Goal: Task Accomplishment & Management: Manage account settings

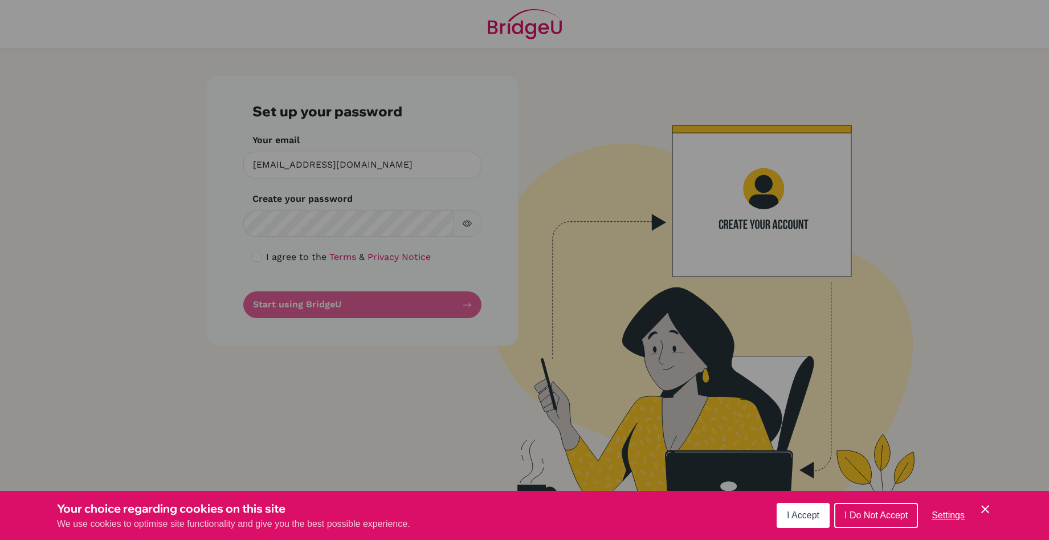
click at [806, 510] on span "I Accept" at bounding box center [803, 515] width 32 height 10
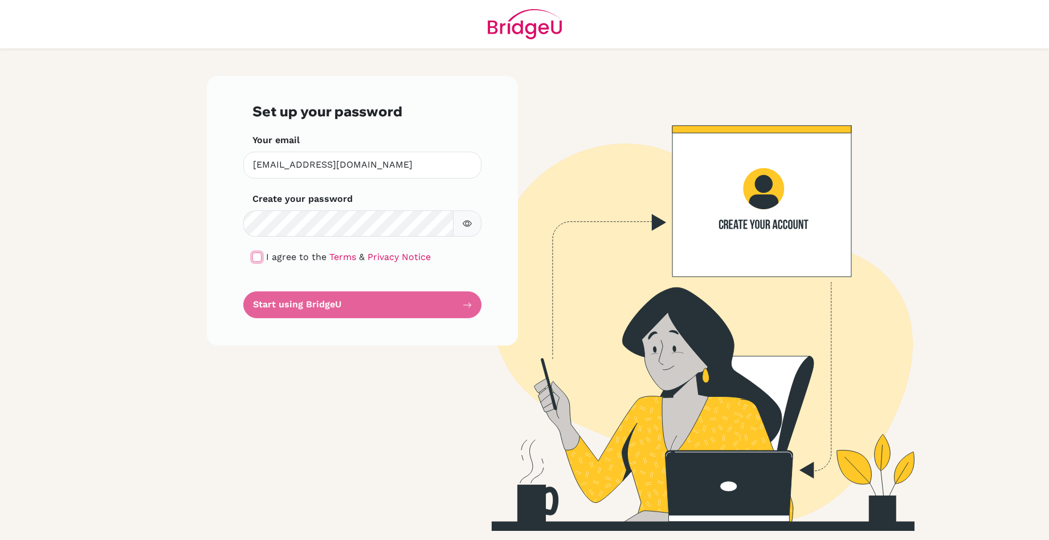
click at [257, 258] on input "checkbox" at bounding box center [256, 256] width 9 height 9
checkbox input "true"
click at [352, 302] on button "Start using BridgeU" at bounding box center [362, 304] width 238 height 27
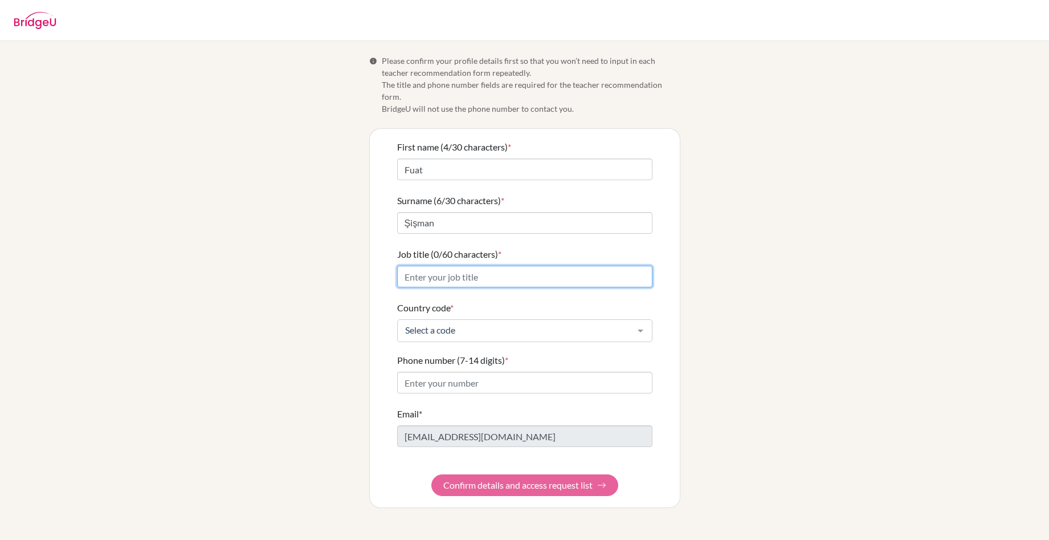
click at [487, 267] on input "Job title (0/60 characters) *" at bounding box center [524, 277] width 255 height 22
type input "Assistant Principal & IB Biology Teacher"
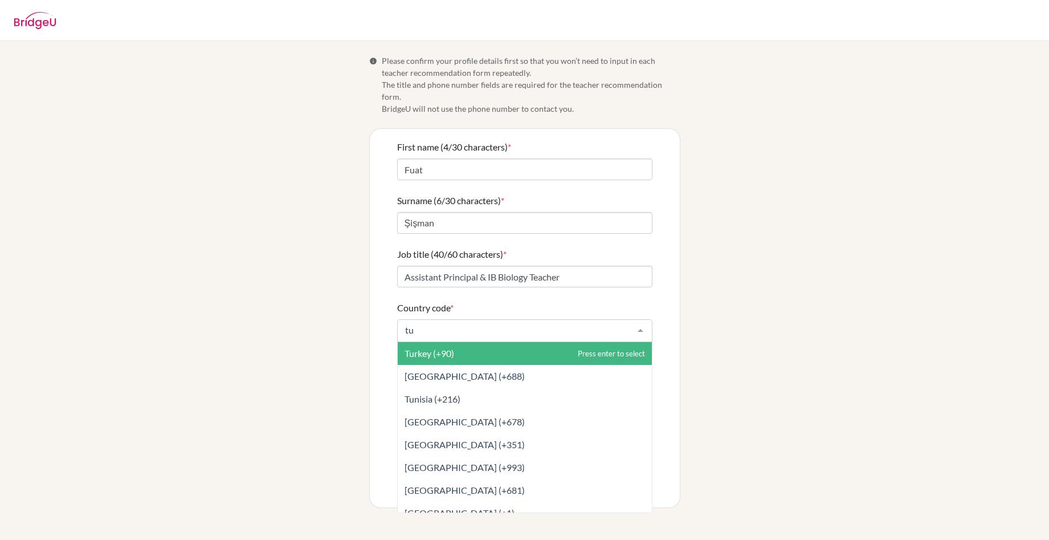
type input "tur"
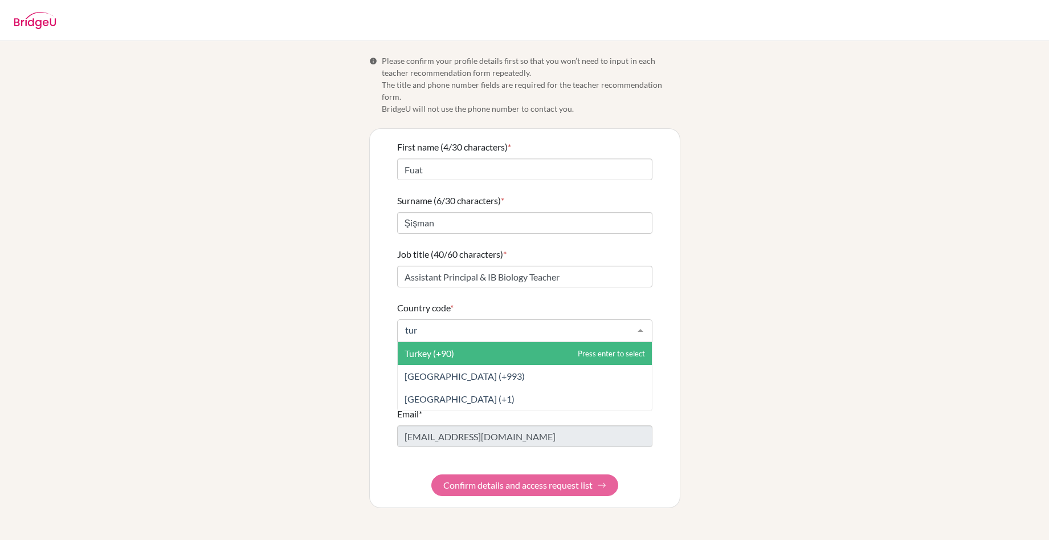
click at [479, 342] on span "Turkey (+90)" at bounding box center [525, 353] width 254 height 23
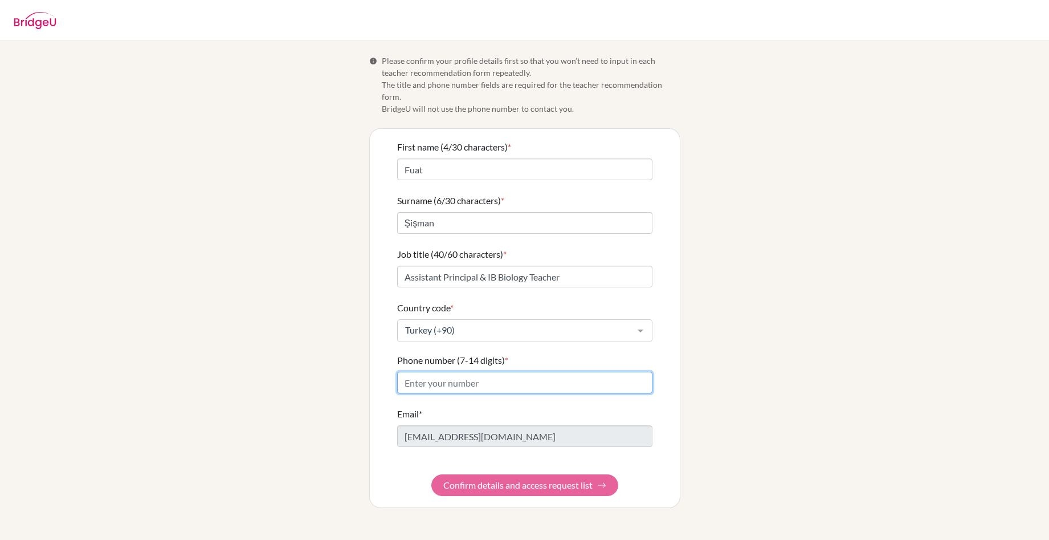
click at [482, 374] on input "Phone number (7-14 digits) *" at bounding box center [524, 383] width 255 height 22
click at [642, 353] on div "Phone number (7-14 digits) * 536" at bounding box center [524, 373] width 255 height 40
click at [533, 372] on input "536" at bounding box center [524, 383] width 255 height 22
click at [529, 353] on div "Phone number (7-14 digits) * 536" at bounding box center [524, 373] width 255 height 40
click at [464, 372] on input "536" at bounding box center [524, 383] width 255 height 22
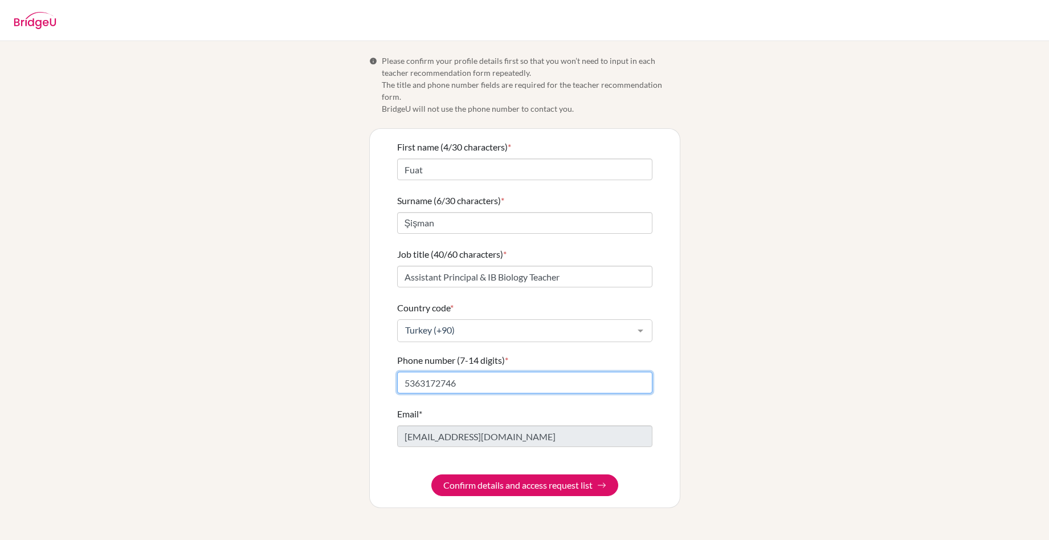
type input "5363172746"
click at [662, 345] on div "First name (4/30 characters) * Fuat Surname (6/30 characters) * Şişman Job titl…" at bounding box center [525, 318] width 310 height 378
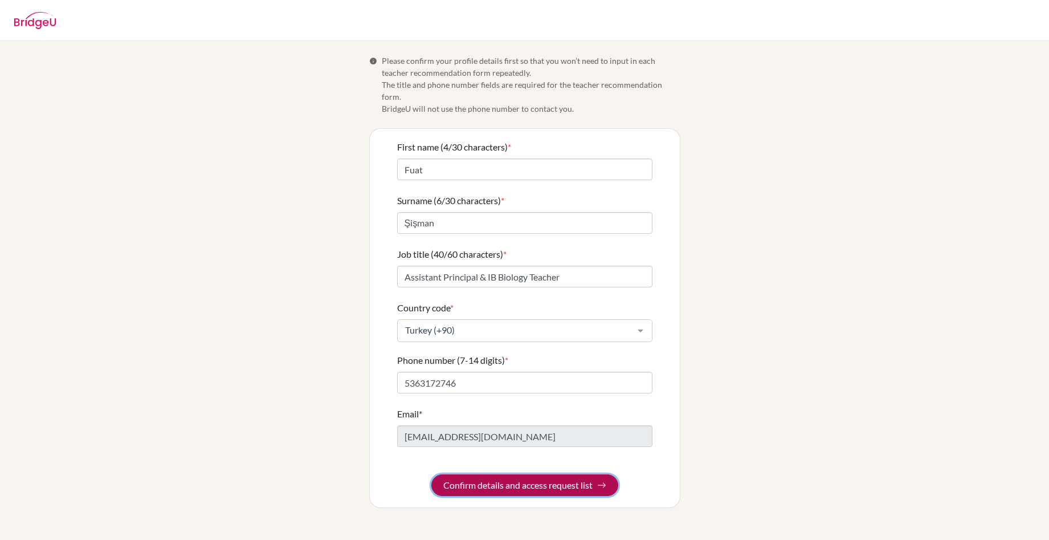
click at [527, 474] on button "Confirm details and access request list" at bounding box center [524, 485] width 187 height 22
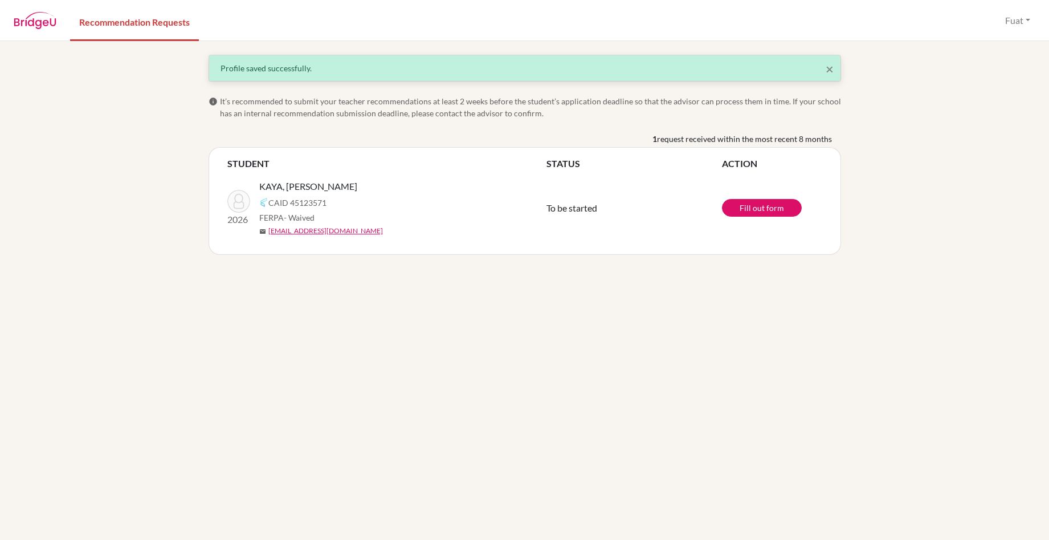
click at [580, 285] on div "× Profile saved successfully. info It’s recommended to submit your teacher reco…" at bounding box center [524, 290] width 1049 height 499
